Goal: Navigation & Orientation: Find specific page/section

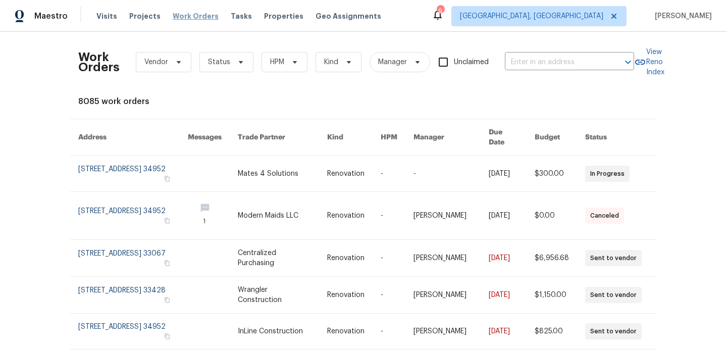
click at [180, 15] on span "Work Orders" at bounding box center [196, 16] width 46 height 10
click at [144, 14] on span "Projects" at bounding box center [144, 16] width 31 height 10
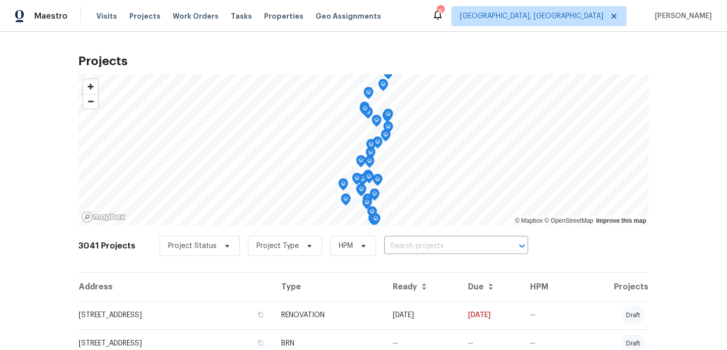
scroll to position [48, 0]
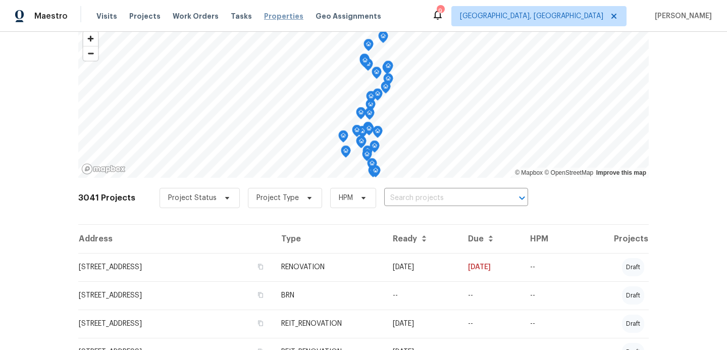
click at [279, 15] on span "Properties" at bounding box center [283, 16] width 39 height 10
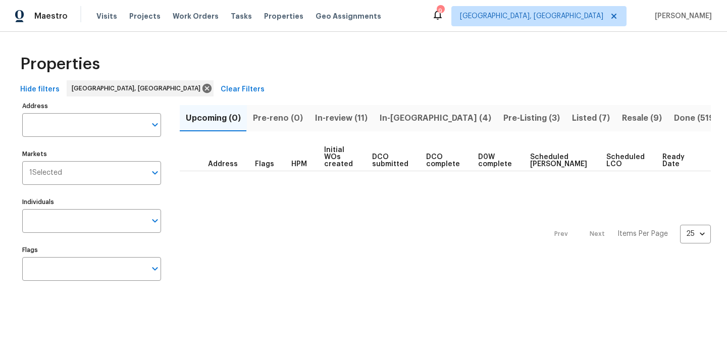
click at [396, 117] on span "In-reno (4)" at bounding box center [436, 118] width 112 height 14
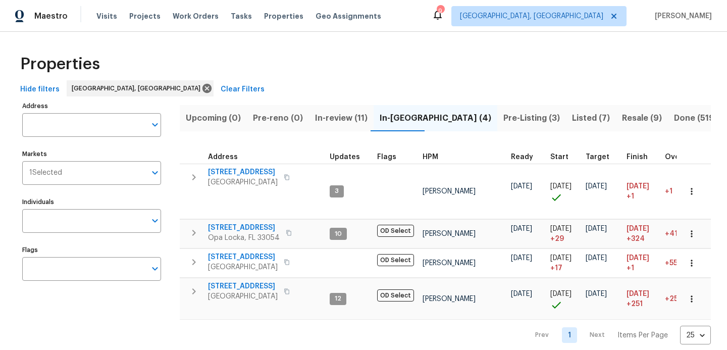
click at [503, 122] on span "Pre-Listing (3)" at bounding box center [531, 118] width 57 height 14
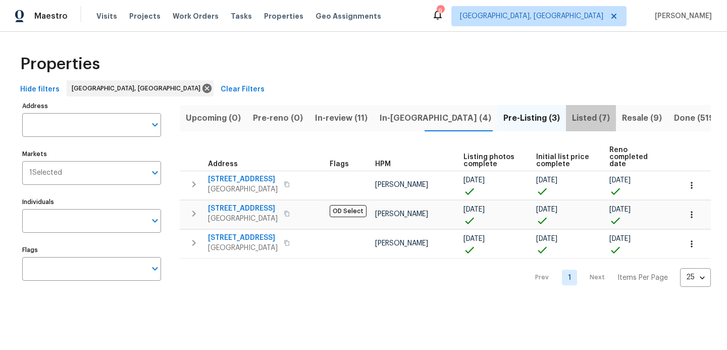
click at [572, 121] on span "Listed (7)" at bounding box center [591, 118] width 38 height 14
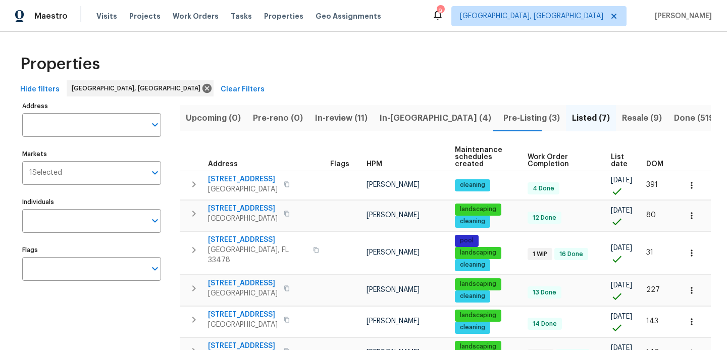
click at [391, 118] on span "In-reno (4)" at bounding box center [436, 118] width 112 height 14
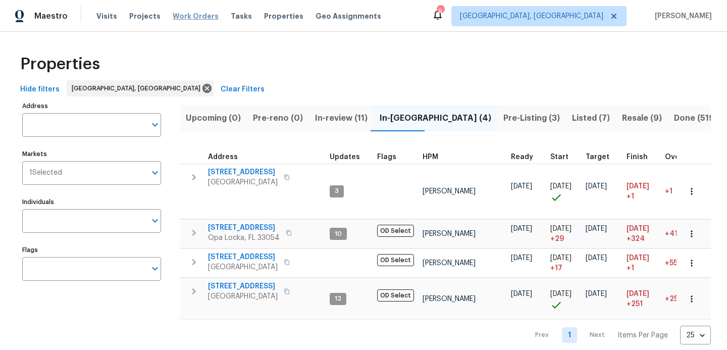
click at [173, 17] on span "Work Orders" at bounding box center [196, 16] width 46 height 10
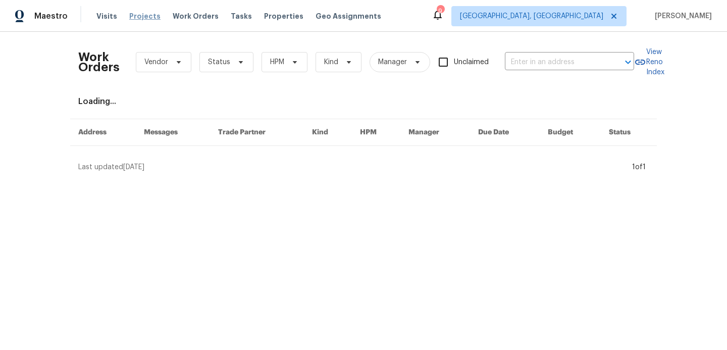
click at [149, 15] on span "Projects" at bounding box center [144, 16] width 31 height 10
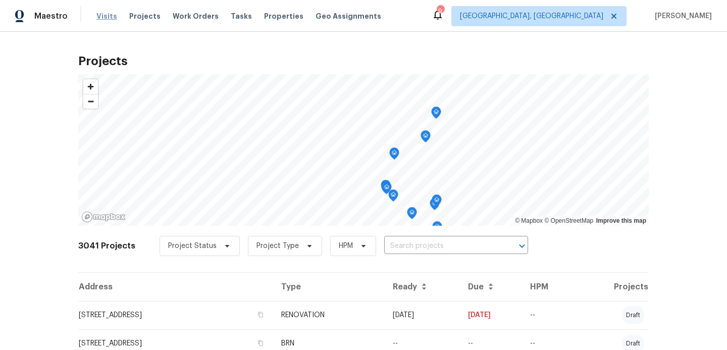
click at [108, 16] on span "Visits" at bounding box center [106, 16] width 21 height 10
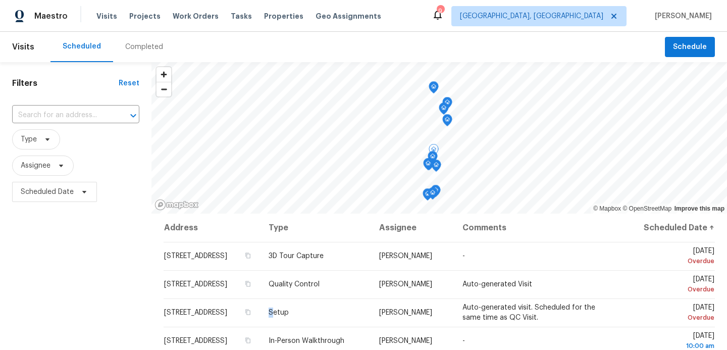
drag, startPoint x: 333, startPoint y: 308, endPoint x: 333, endPoint y: 325, distance: 16.7
click at [333, 324] on td "Setup" at bounding box center [315, 312] width 111 height 28
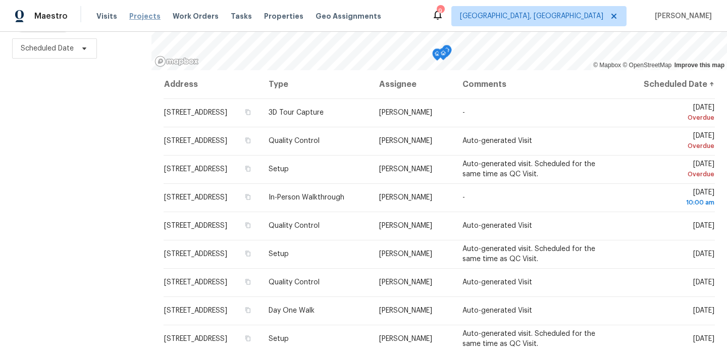
click at [129, 17] on span "Projects" at bounding box center [144, 16] width 31 height 10
